Goal: Find specific page/section: Find specific page/section

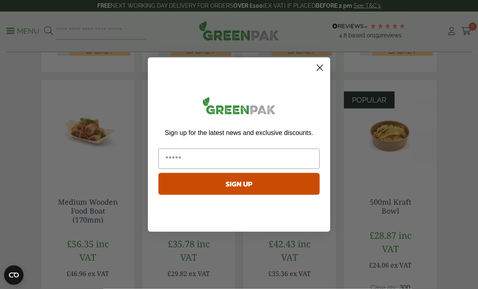
scroll to position [396, 0]
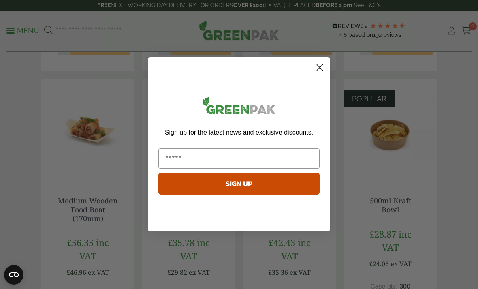
click at [319, 74] on circle "Close dialog" at bounding box center [319, 67] width 13 height 13
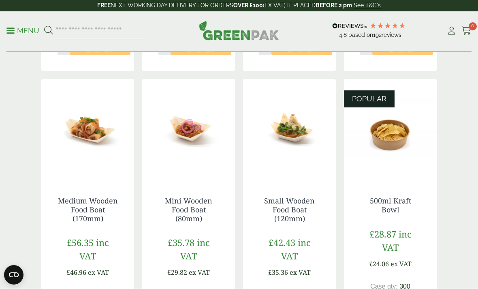
scroll to position [396, 0]
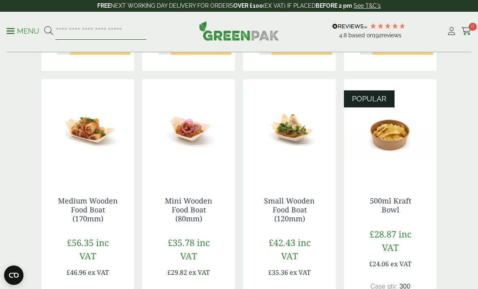
click at [68, 38] on input "search" at bounding box center [100, 31] width 91 height 17
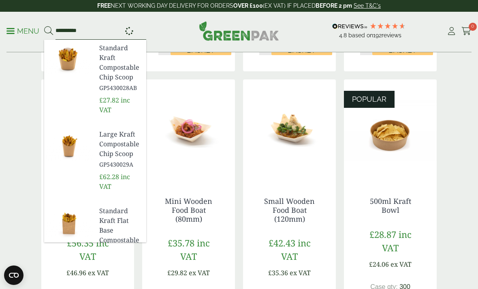
type input "**********"
click at [48, 31] on button at bounding box center [48, 31] width 9 height 11
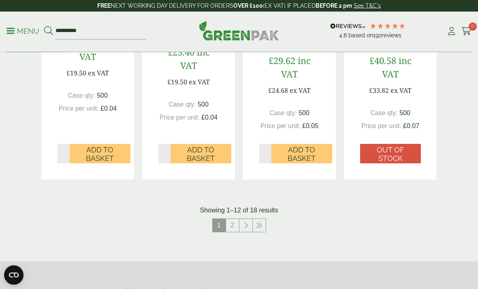
scroll to position [881, 0]
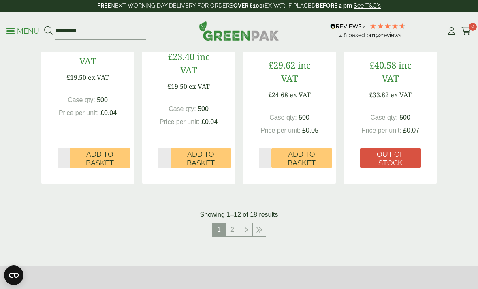
click at [227, 232] on link "2" at bounding box center [232, 229] width 13 height 13
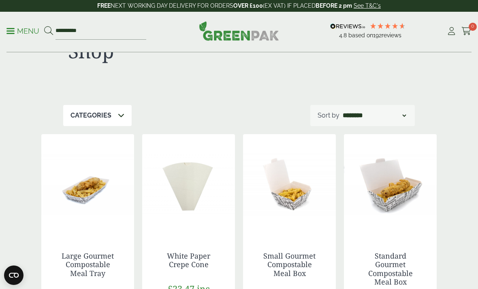
scroll to position [40, 0]
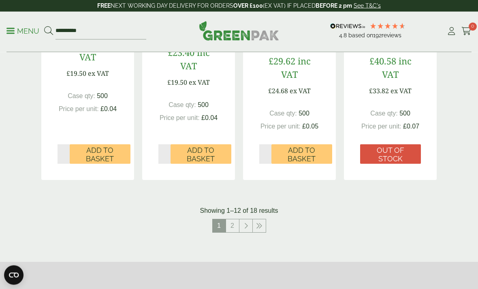
scroll to position [882, 0]
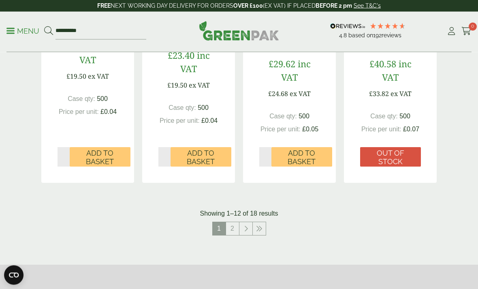
click at [232, 228] on link "2" at bounding box center [232, 228] width 13 height 13
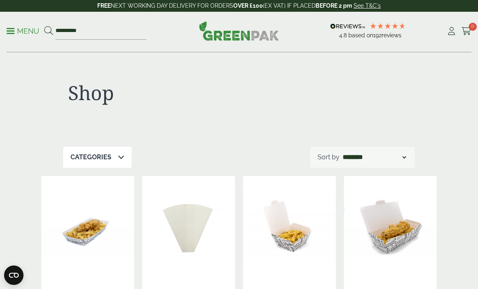
click at [318, 161] on p "Sort by" at bounding box center [328, 157] width 22 height 10
click at [113, 157] on div "Categories" at bounding box center [97, 157] width 68 height 21
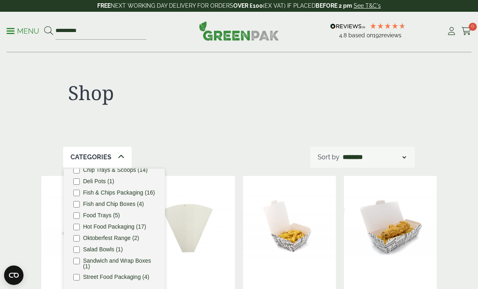
scroll to position [23, 0]
click at [101, 278] on label "Street Food Packaging (4)" at bounding box center [116, 277] width 66 height 6
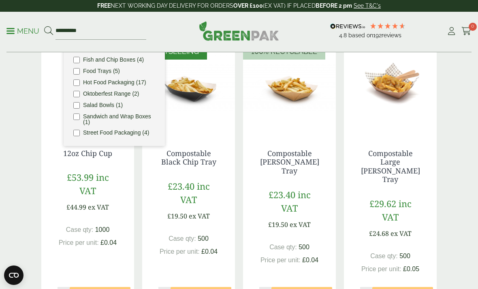
scroll to position [143, 0]
click at [74, 136] on ul "Bestsellers (3) Chip Trays & Scoops (14) Deli Pots (1) Fish & Chips Packaging (…" at bounding box center [114, 85] width 101 height 121
click at [85, 136] on label "Street Food Packaging (4)" at bounding box center [116, 133] width 66 height 6
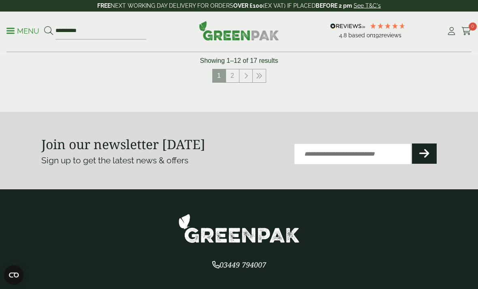
scroll to position [1035, 0]
